Goal: Information Seeking & Learning: Find specific fact

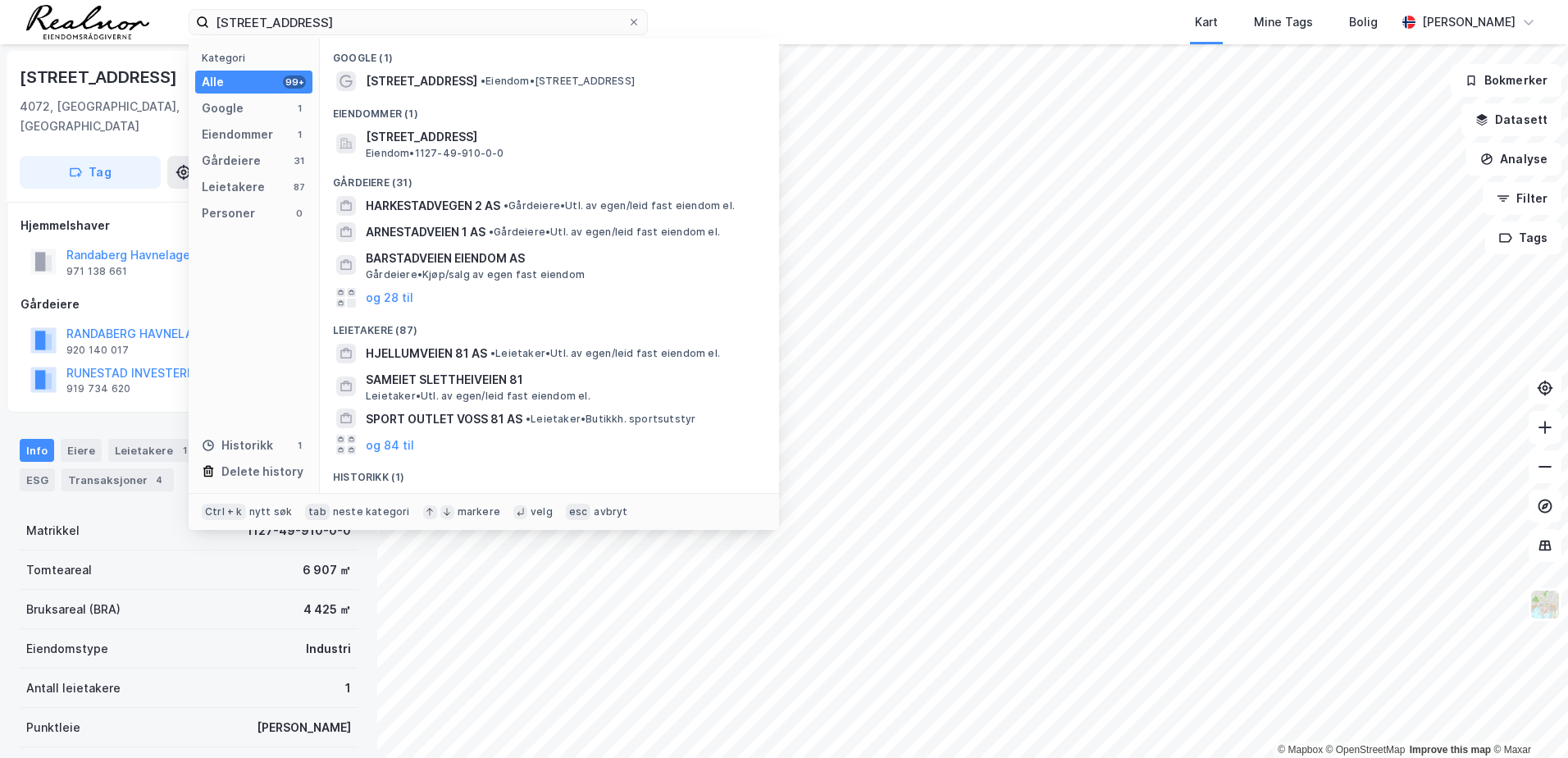
click at [354, 25] on input "[STREET_ADDRESS]" at bounding box center [419, 22] width 419 height 25
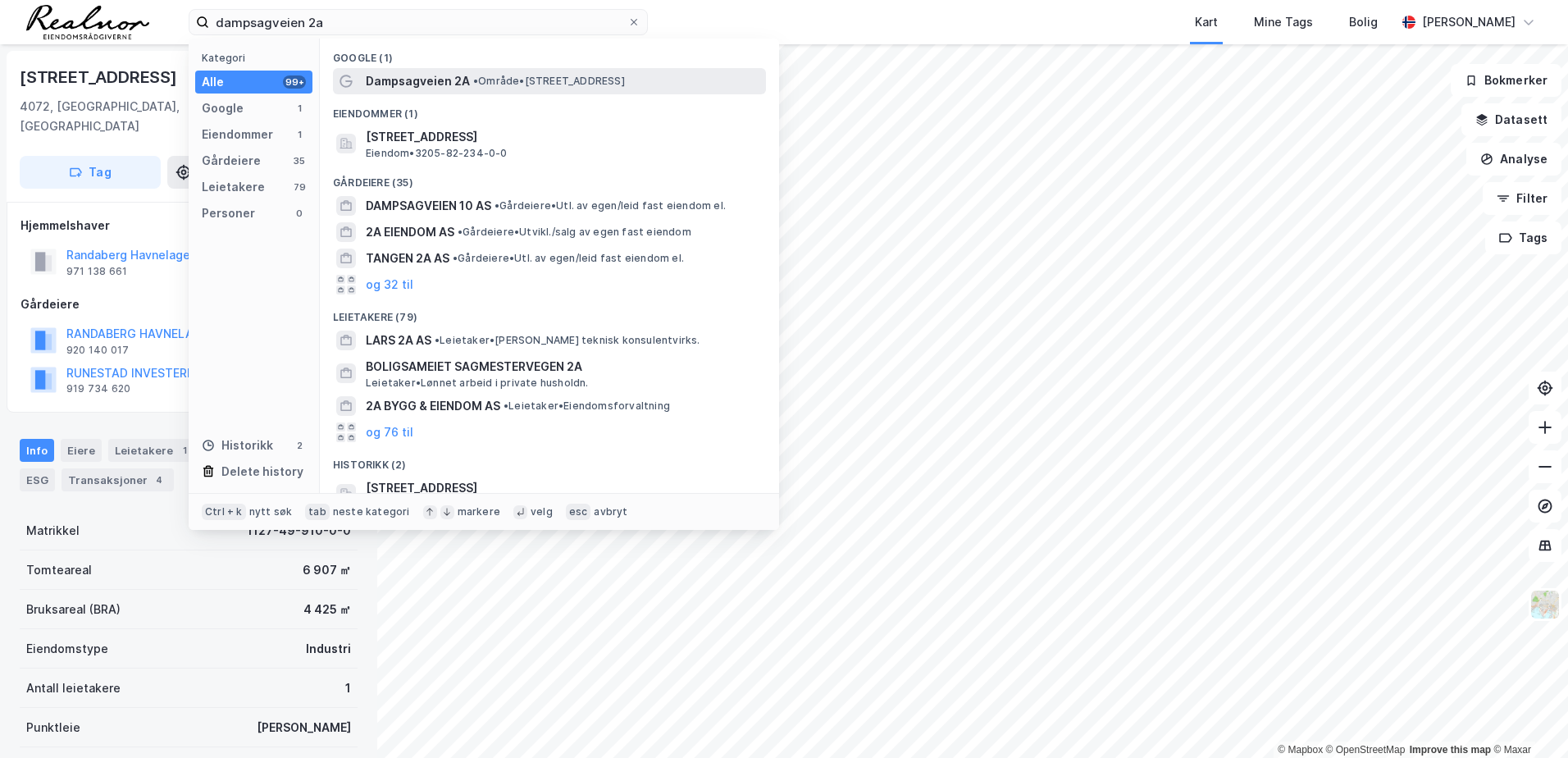
type input "dampsagveien 2a"
click at [554, 86] on span "• Område • [STREET_ADDRESS]" at bounding box center [549, 81] width 151 height 13
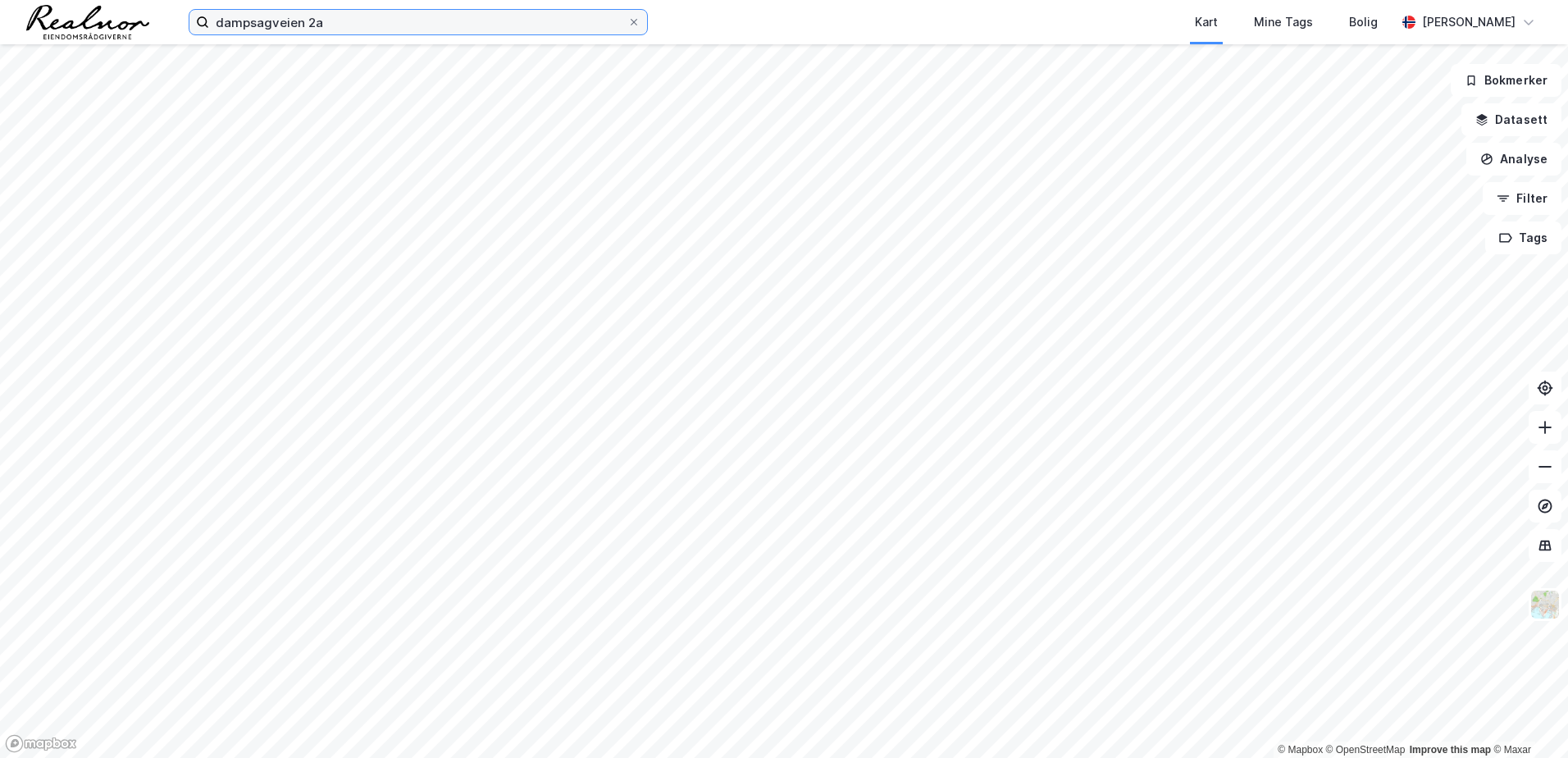
click at [489, 31] on input "dampsagveien 2a" at bounding box center [419, 22] width 419 height 25
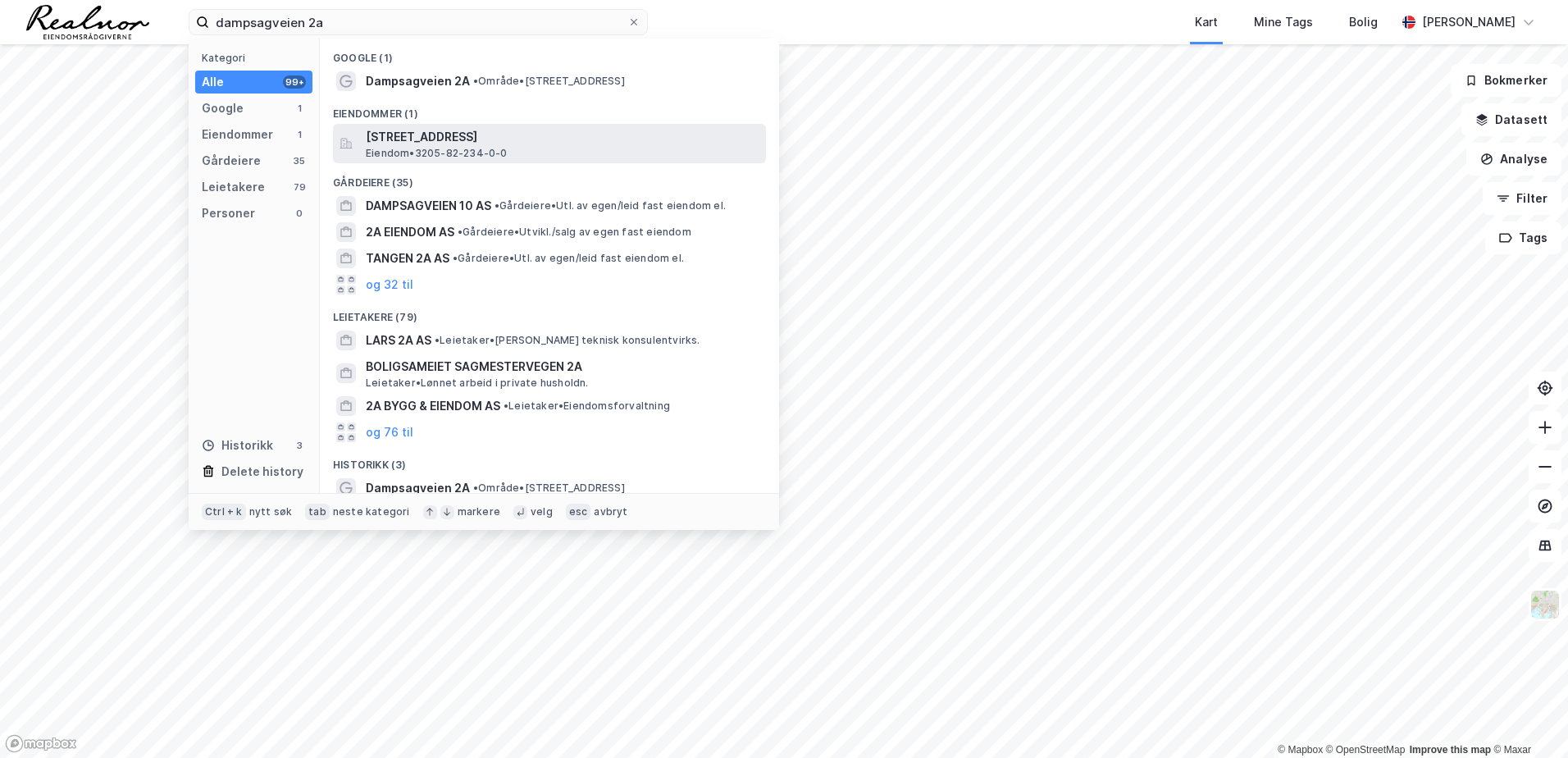
click at [528, 142] on span "[STREET_ADDRESS]" at bounding box center [562, 136] width 394 height 20
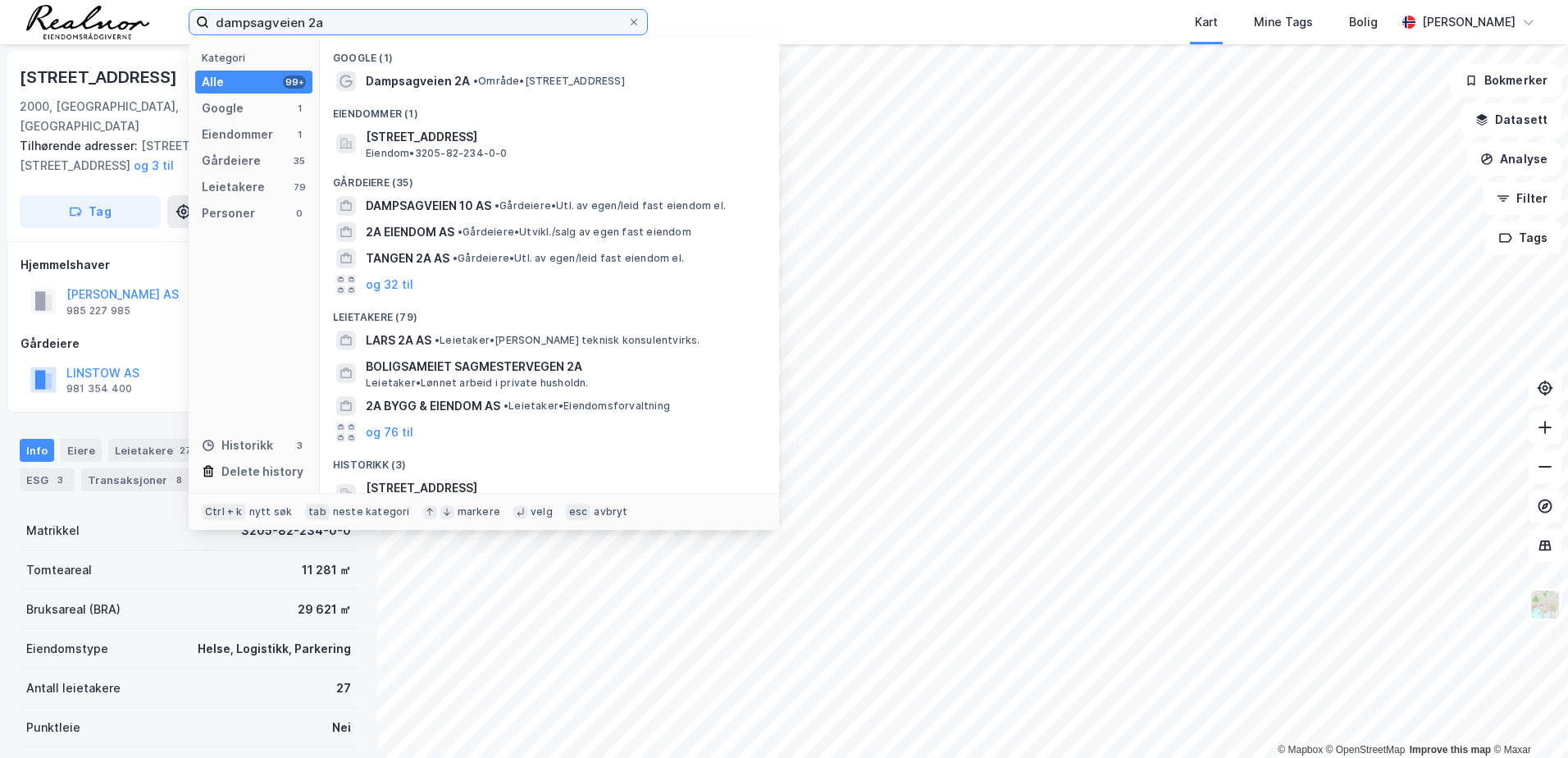
click at [368, 23] on input "dampsagveien 2a" at bounding box center [419, 22] width 419 height 25
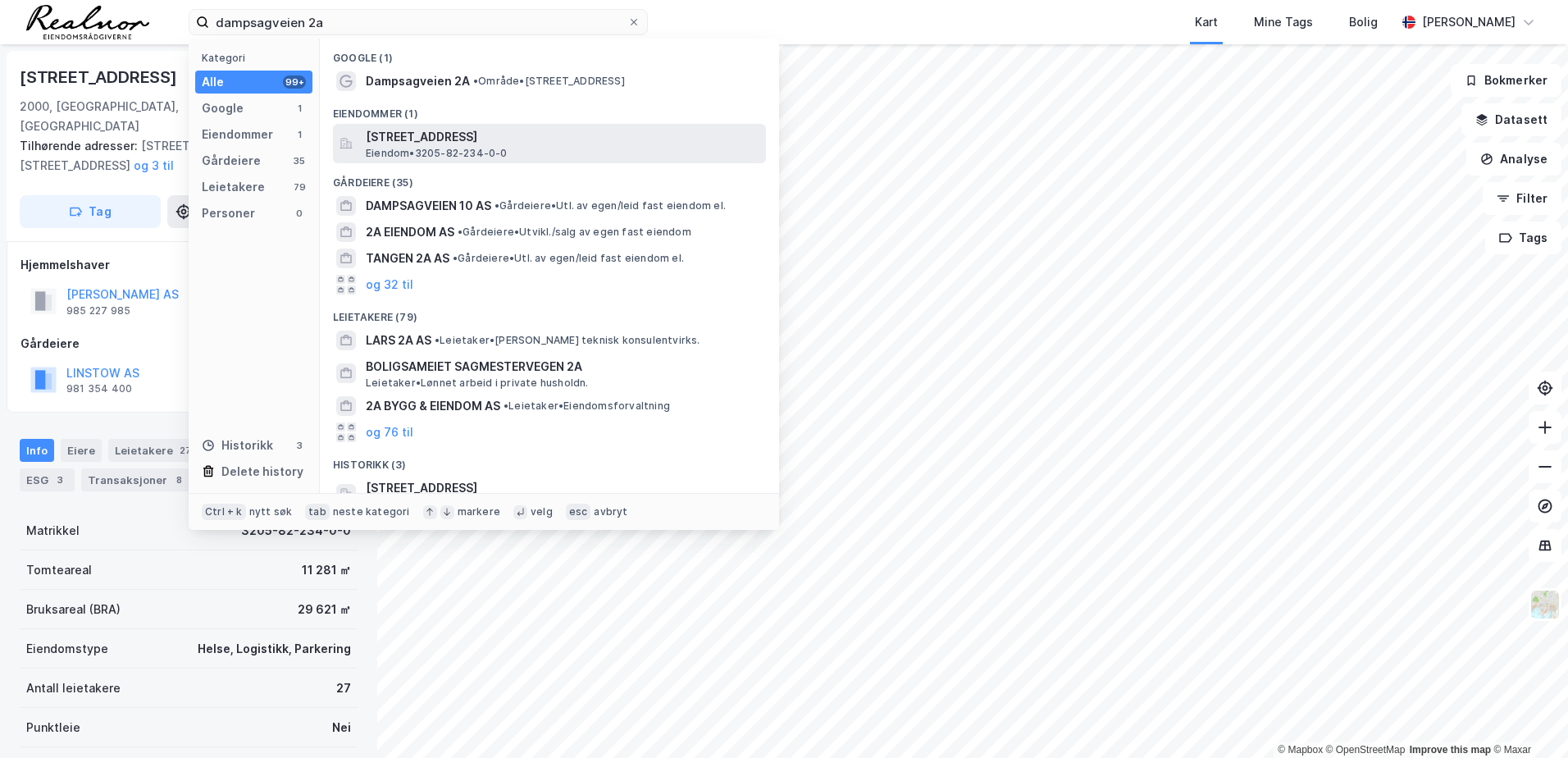
click at [426, 145] on span "[STREET_ADDRESS]" at bounding box center [562, 136] width 394 height 20
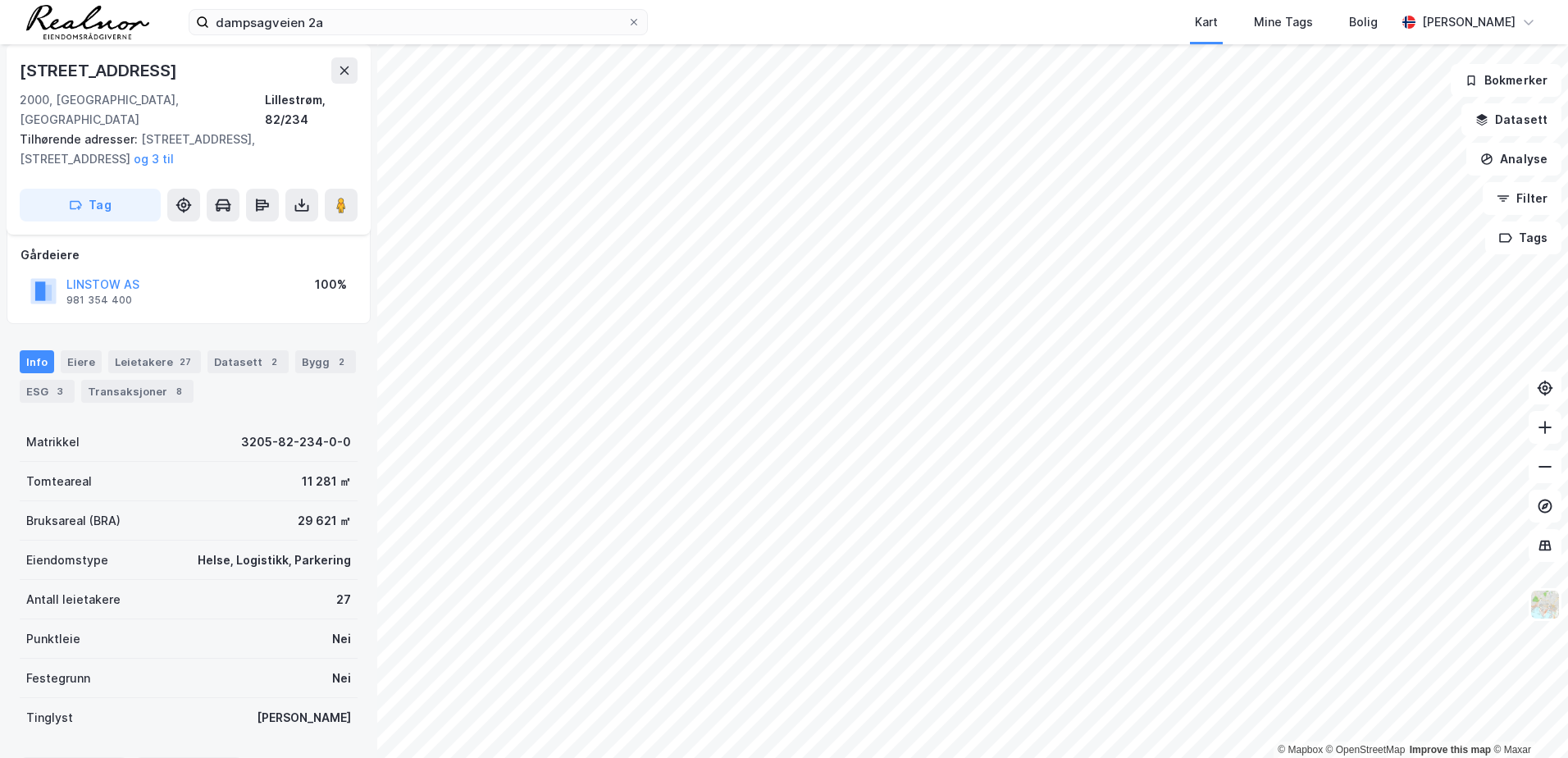
scroll to position [174, 0]
